Goal: Find contact information: Find contact information

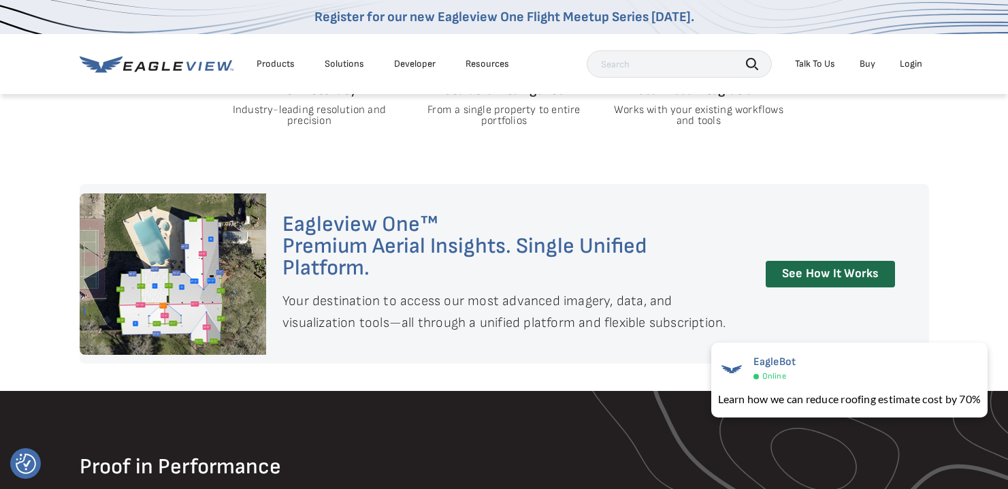
scroll to position [955, 0]
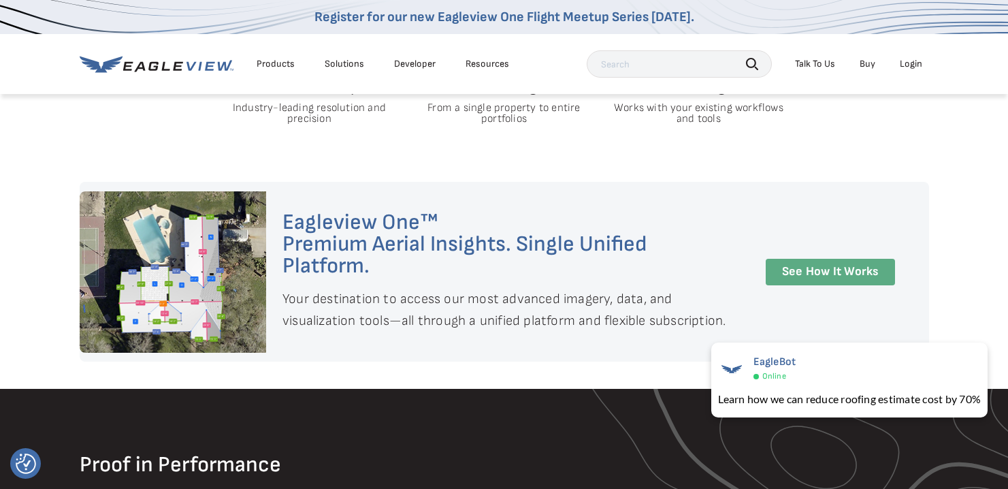
click at [799, 275] on link "See How It Works" at bounding box center [830, 272] width 129 height 27
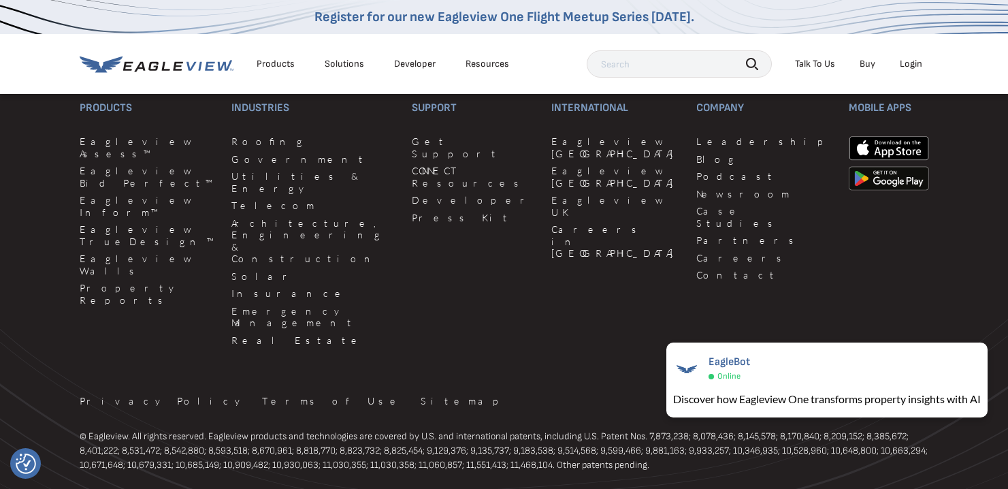
scroll to position [3322, 0]
click at [696, 272] on link "Contact" at bounding box center [764, 278] width 136 height 12
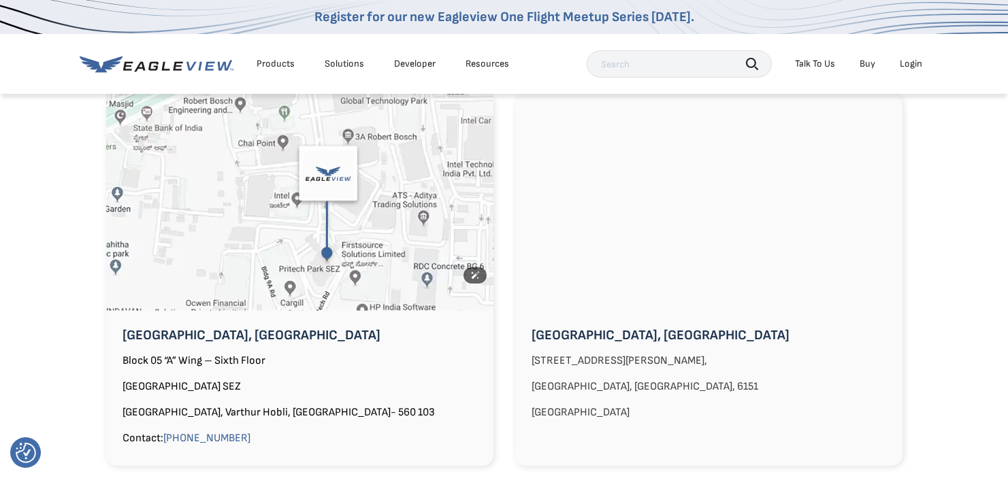
scroll to position [1147, 0]
